Goal: Task Accomplishment & Management: Manage account settings

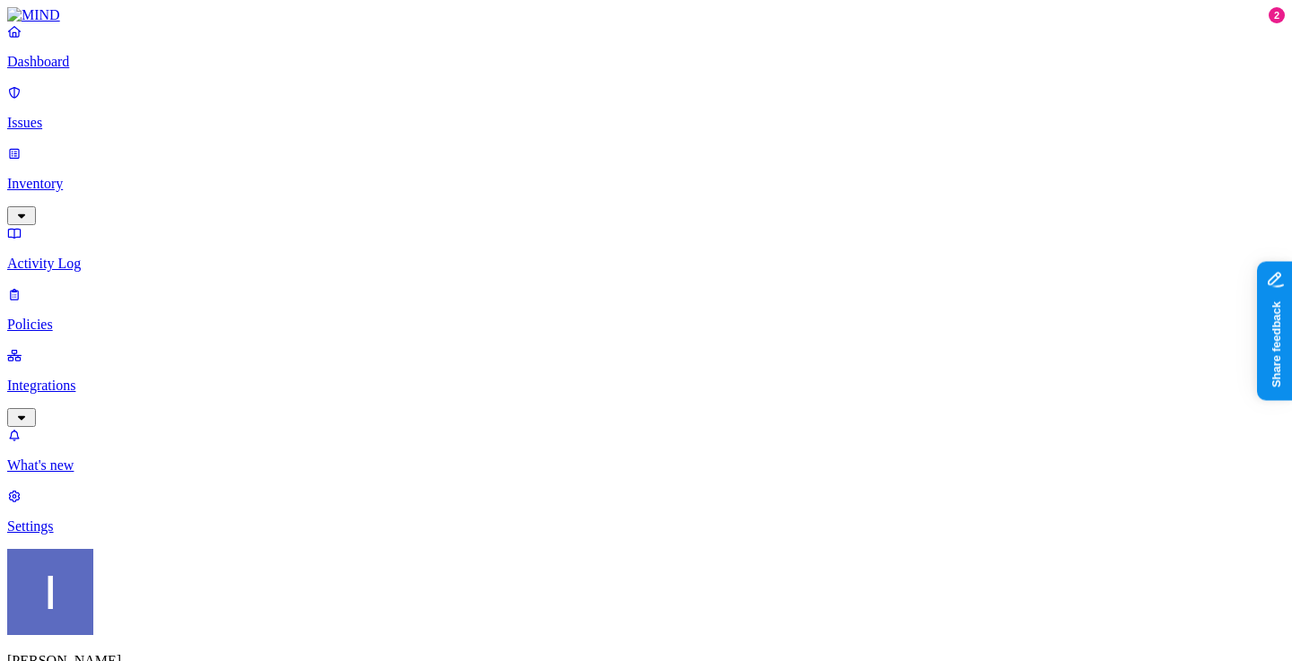
click at [164, 619] on div "Itai Schwartz MJMC" at bounding box center [646, 641] width 1278 height 184
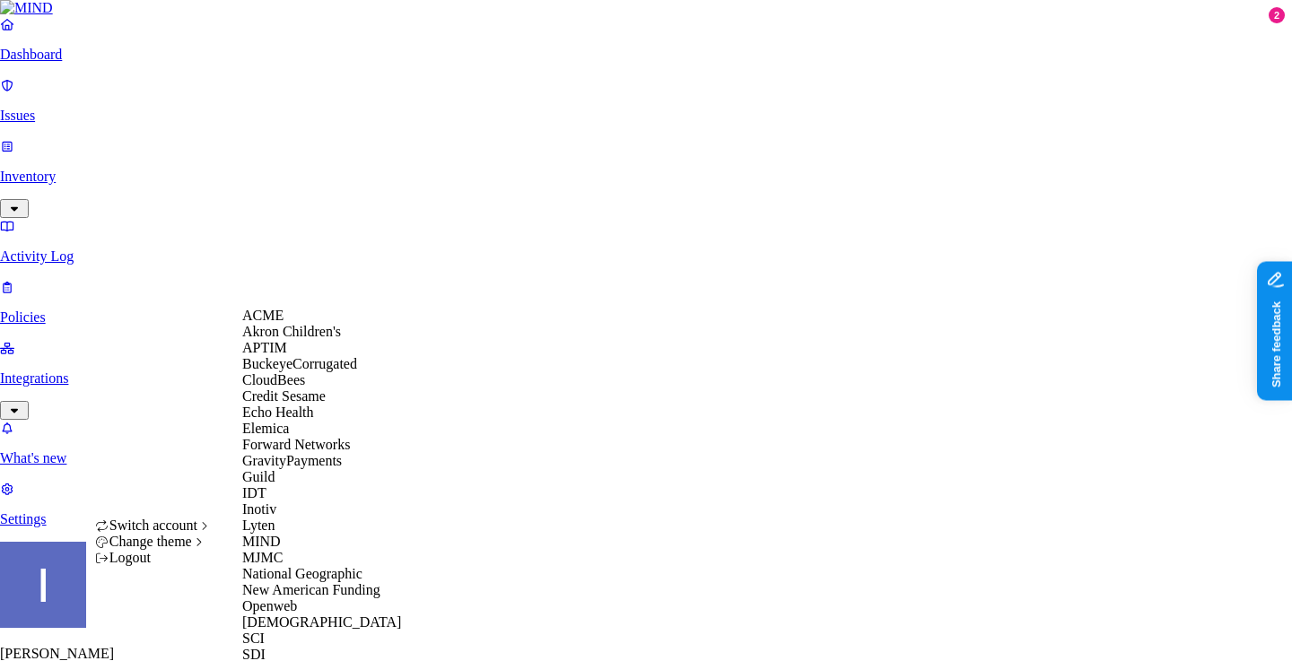
scroll to position [203, 0]
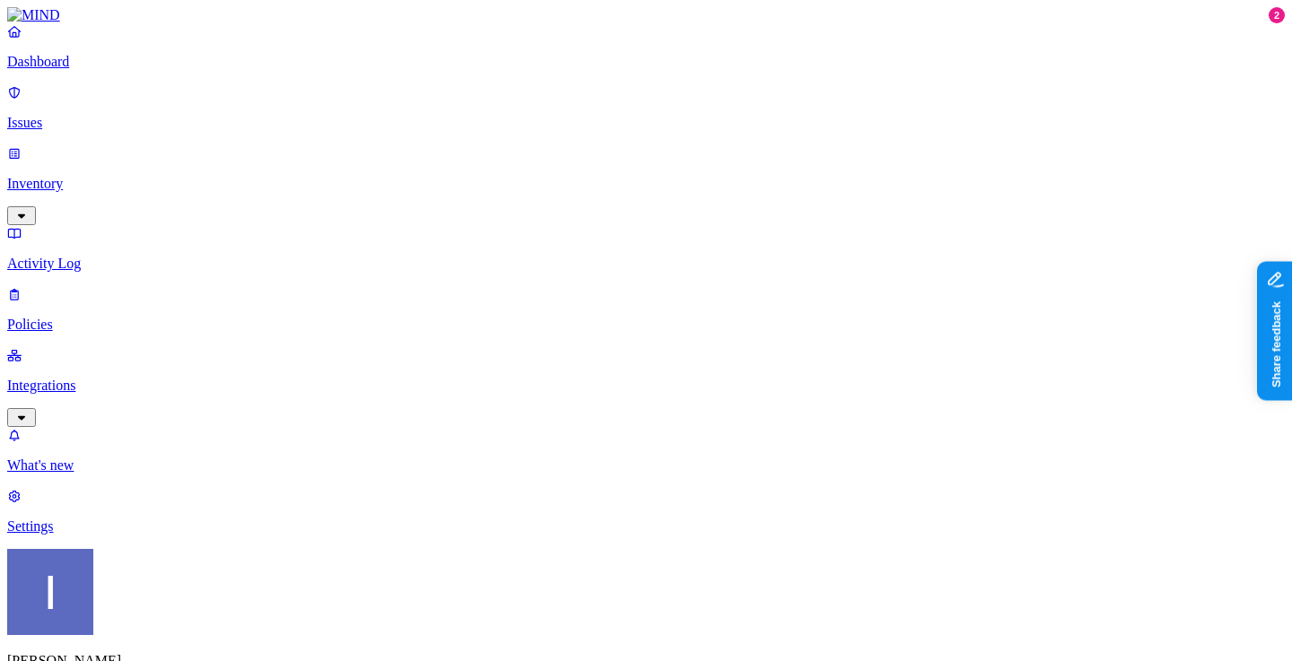
click at [92, 535] on link "Settings" at bounding box center [646, 511] width 1278 height 47
click at [118, 378] on p "Integrations" at bounding box center [646, 386] width 1278 height 16
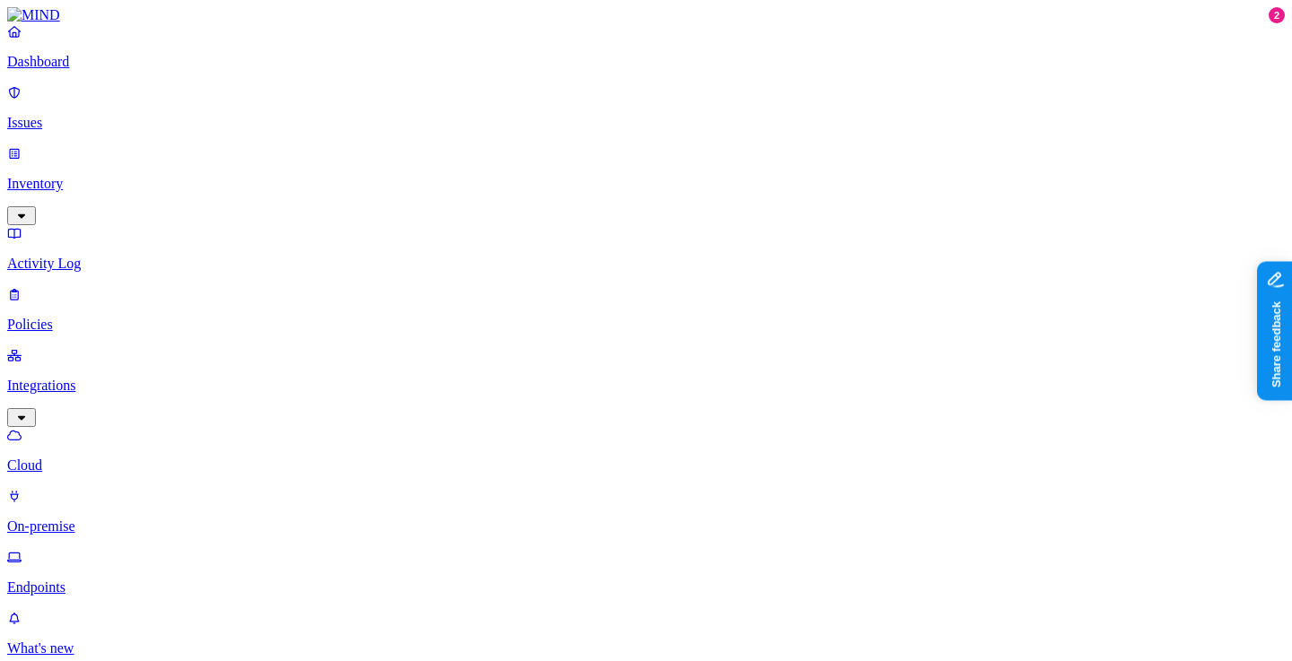
click at [136, 580] on p "Endpoints" at bounding box center [646, 588] width 1278 height 16
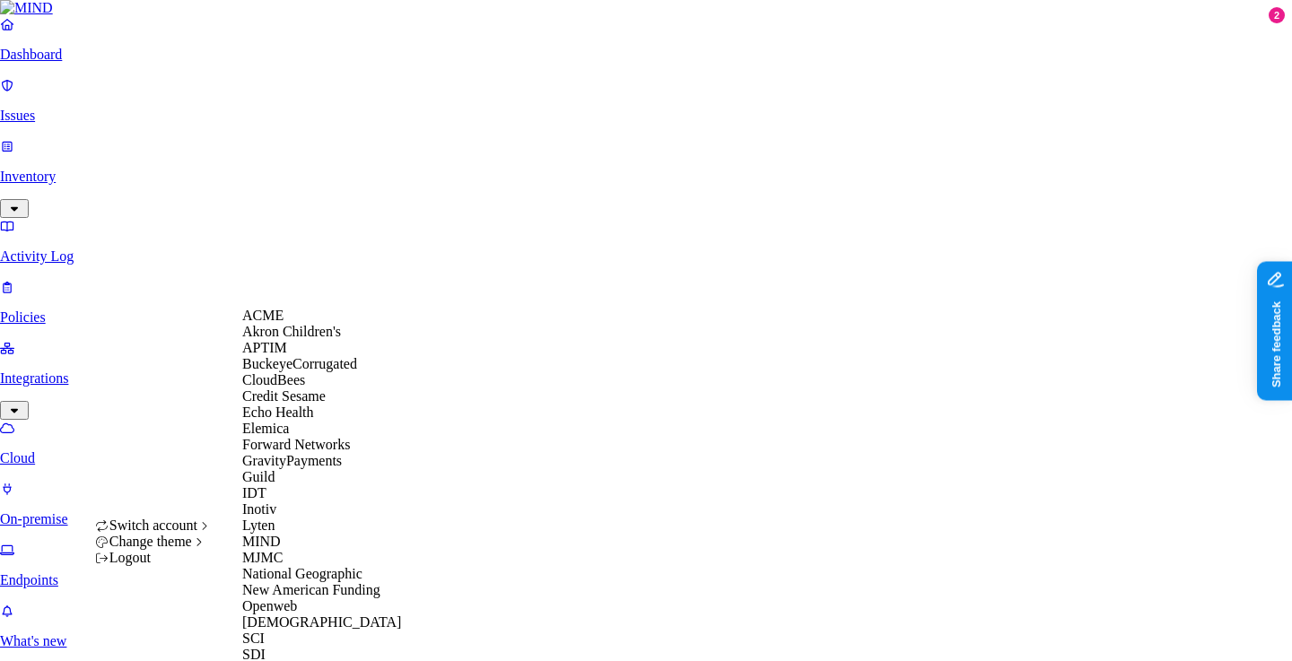
click at [319, 389] on div "CloudBees" at bounding box center [329, 380] width 174 height 16
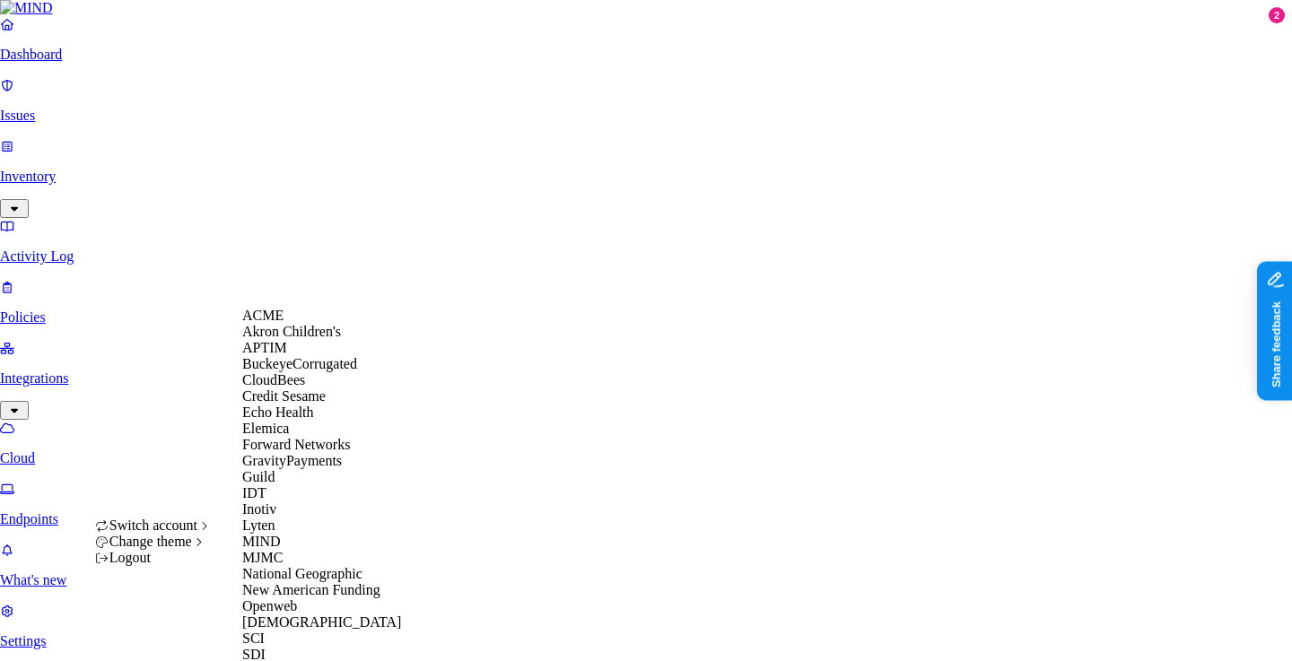
scroll to position [599, 0]
click at [304, 647] on div "SDI" at bounding box center [329, 655] width 174 height 16
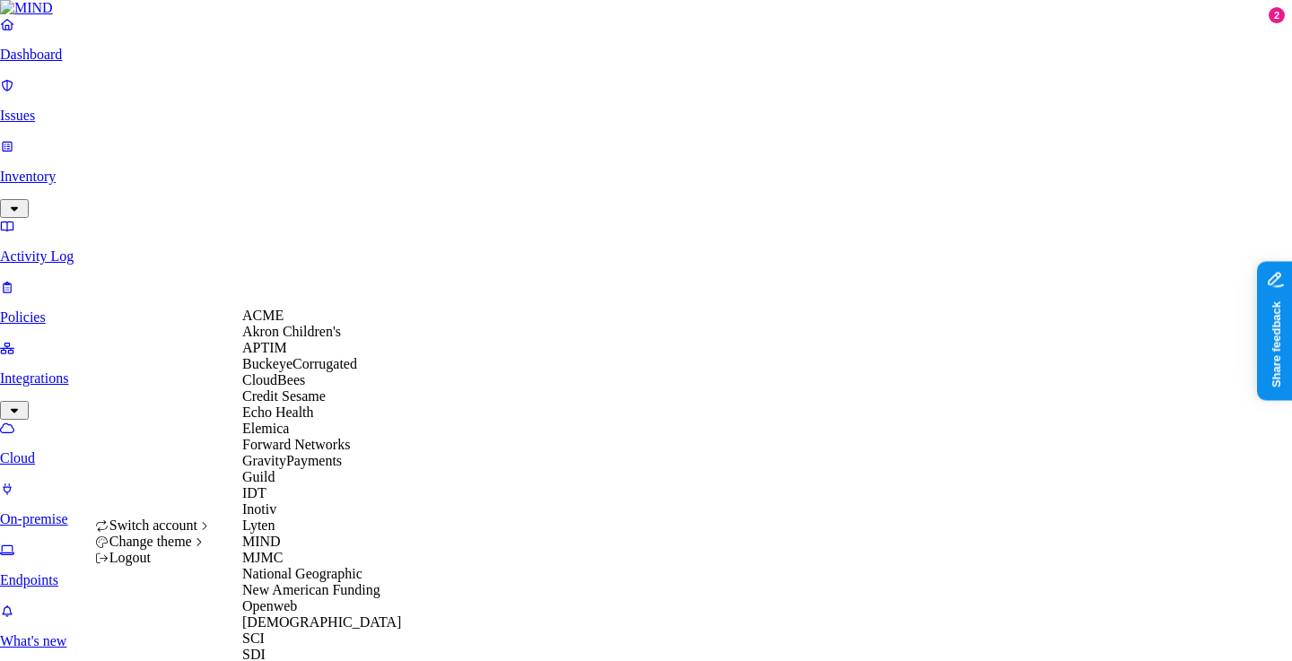
scroll to position [203, 0]
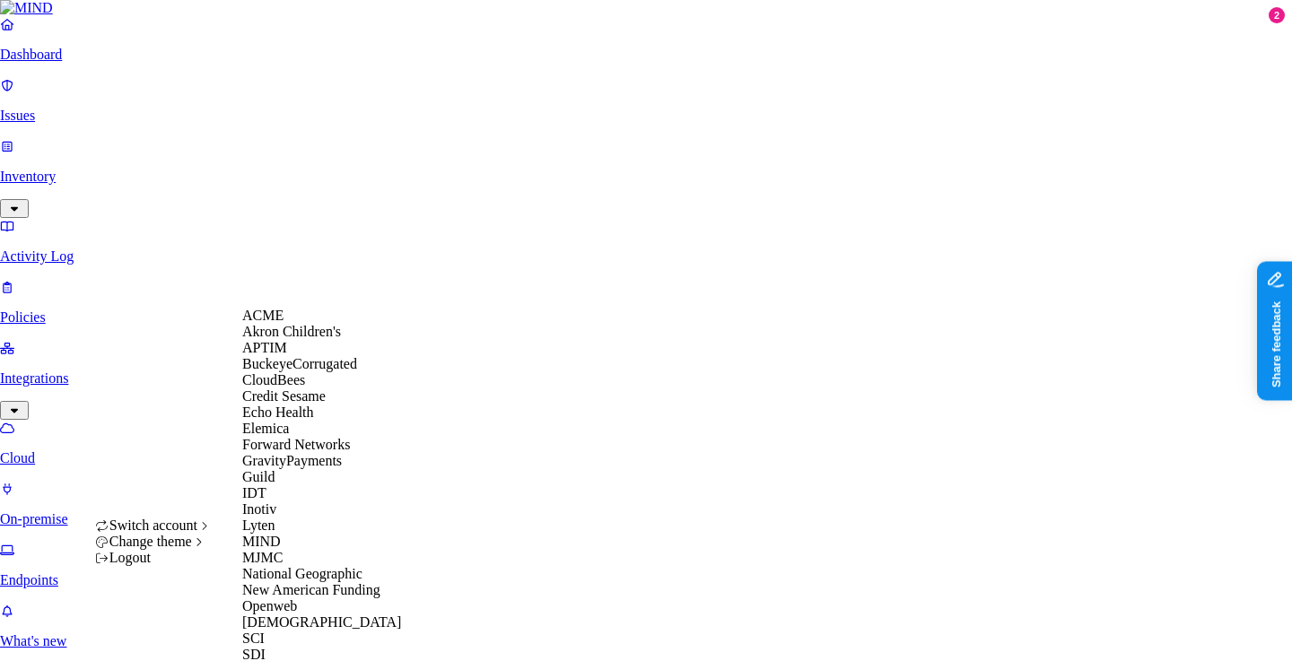
scroll to position [599, 0]
click at [287, 647] on div "SDI" at bounding box center [329, 655] width 174 height 16
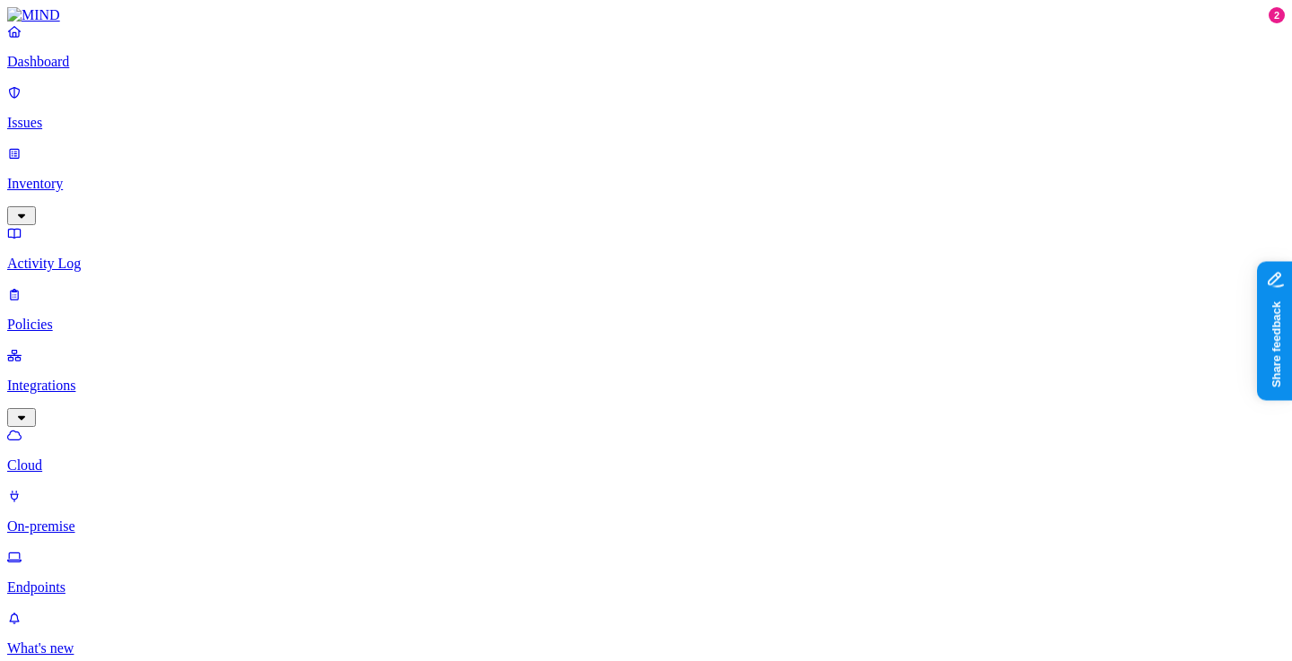
click at [1243, 56] on div at bounding box center [1243, 56] width 18 height 18
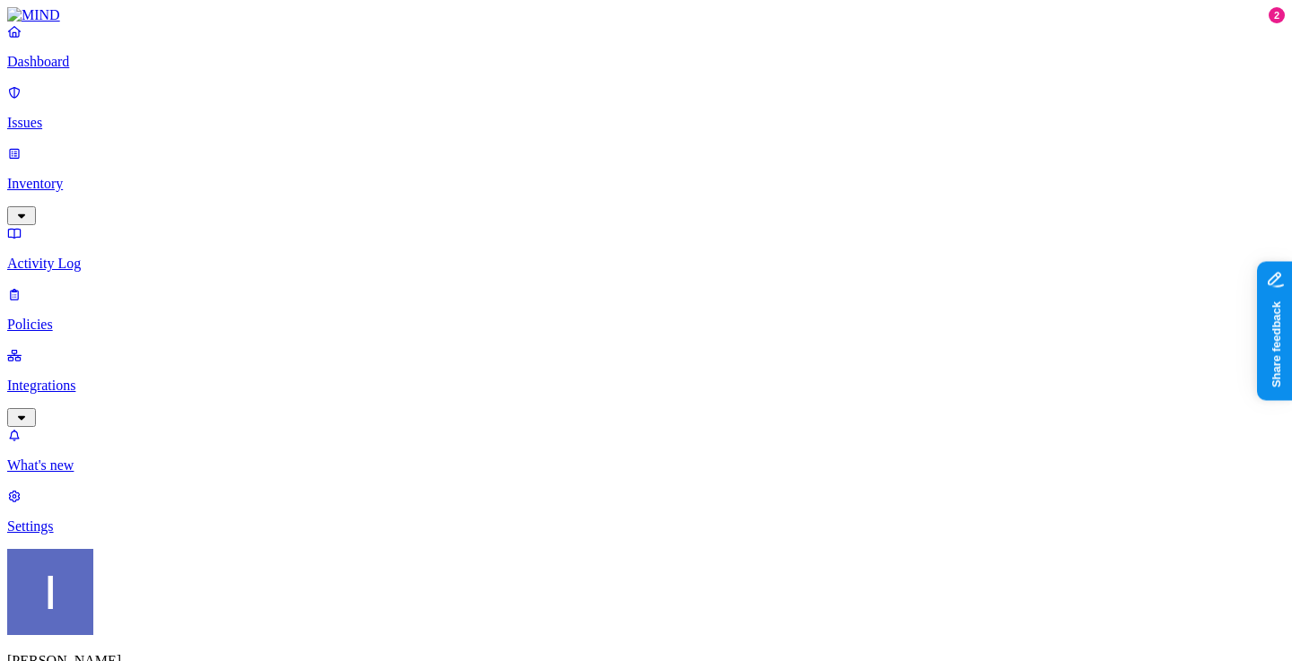
click at [80, 535] on nav "Dashboard Issues Inventory Activity Log Policies Integrations What's new 2 Sett…" at bounding box center [646, 278] width 1278 height 511
click at [81, 474] on p "What's new" at bounding box center [646, 466] width 1278 height 16
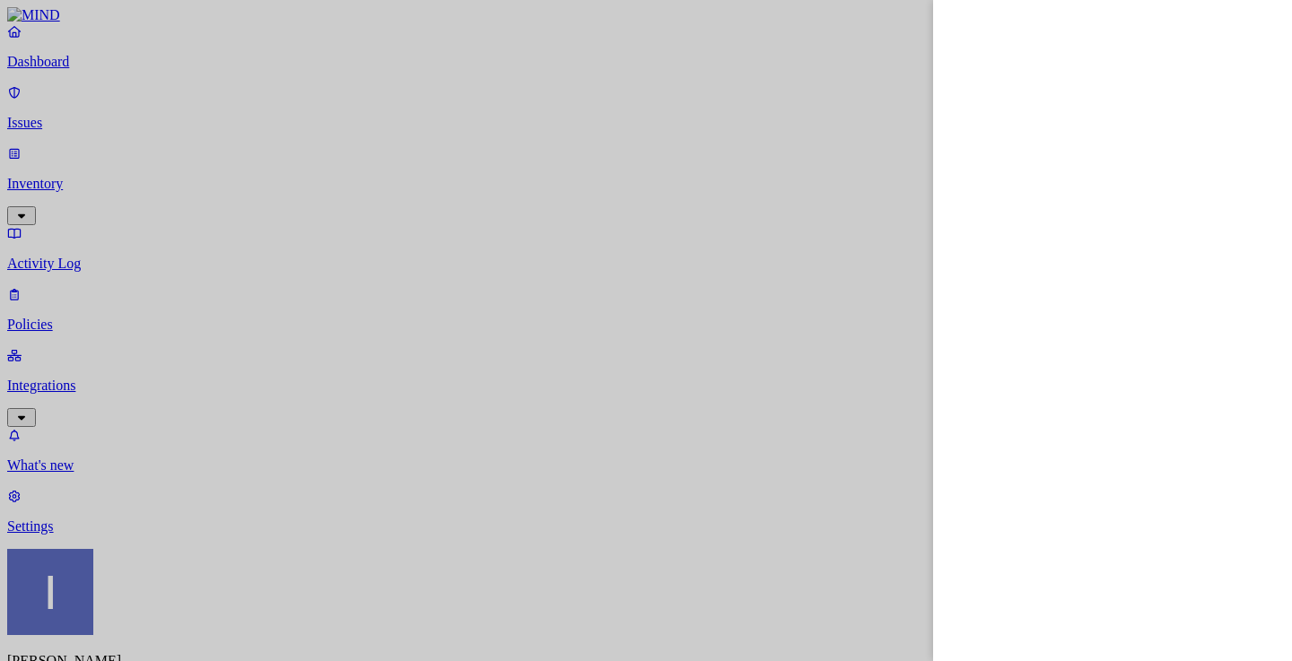
click at [318, 104] on div at bounding box center [646, 330] width 1292 height 661
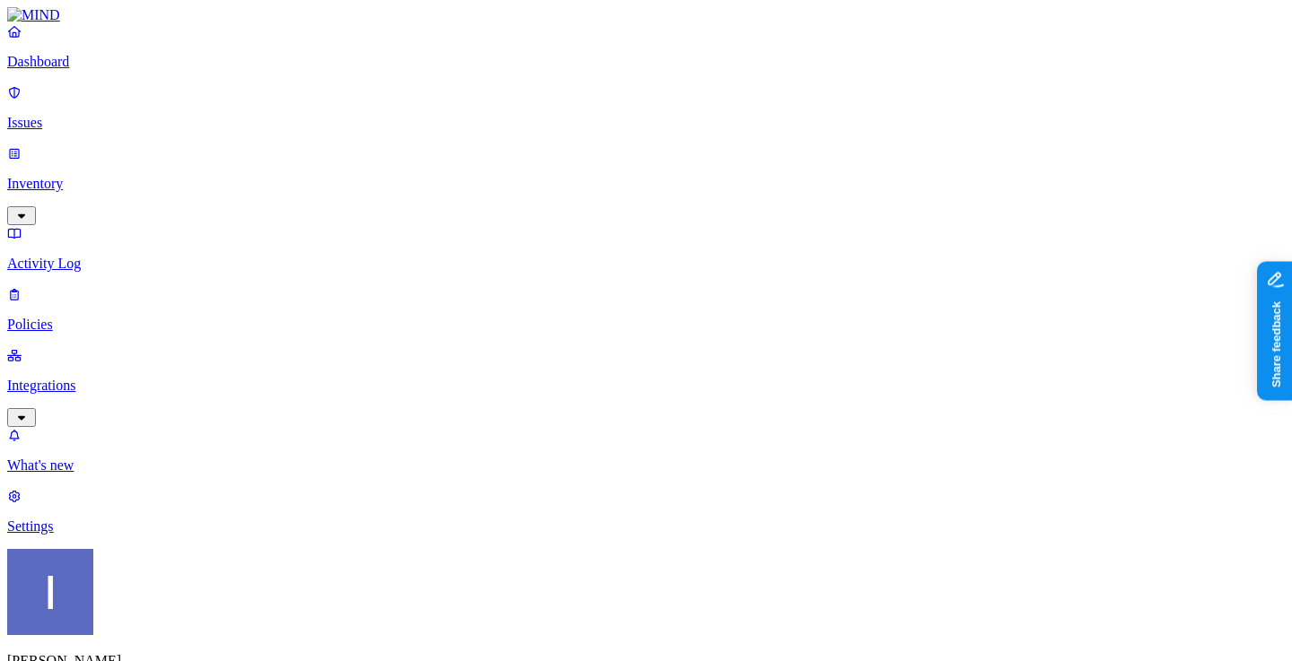
click at [84, 474] on p "What's new" at bounding box center [646, 466] width 1278 height 16
click at [131, 378] on p "Integrations" at bounding box center [646, 386] width 1278 height 16
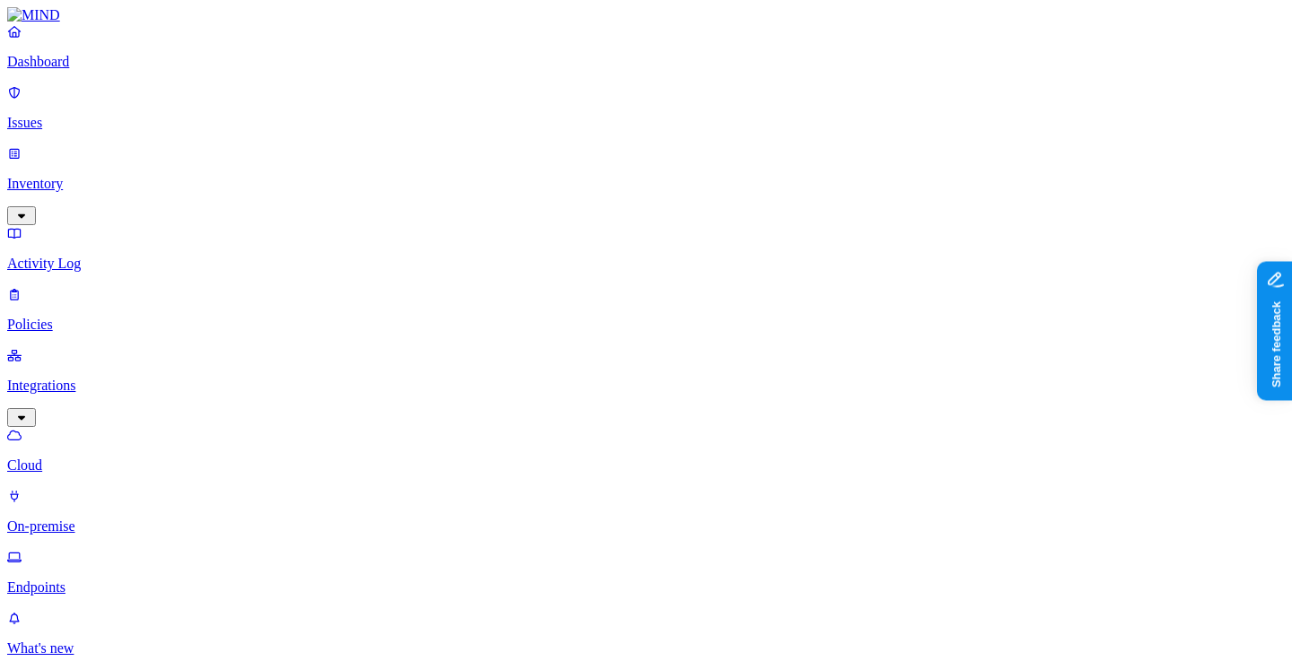
click at [144, 549] on link "Endpoints" at bounding box center [646, 572] width 1278 height 47
